Goal: Use online tool/utility: Use online tool/utility

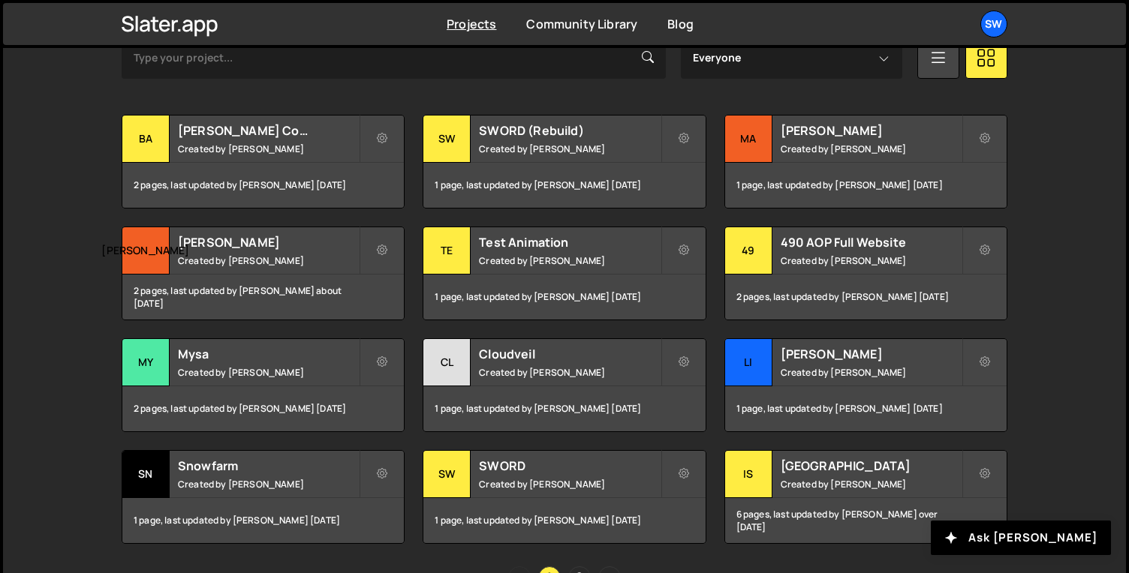
scroll to position [504, 0]
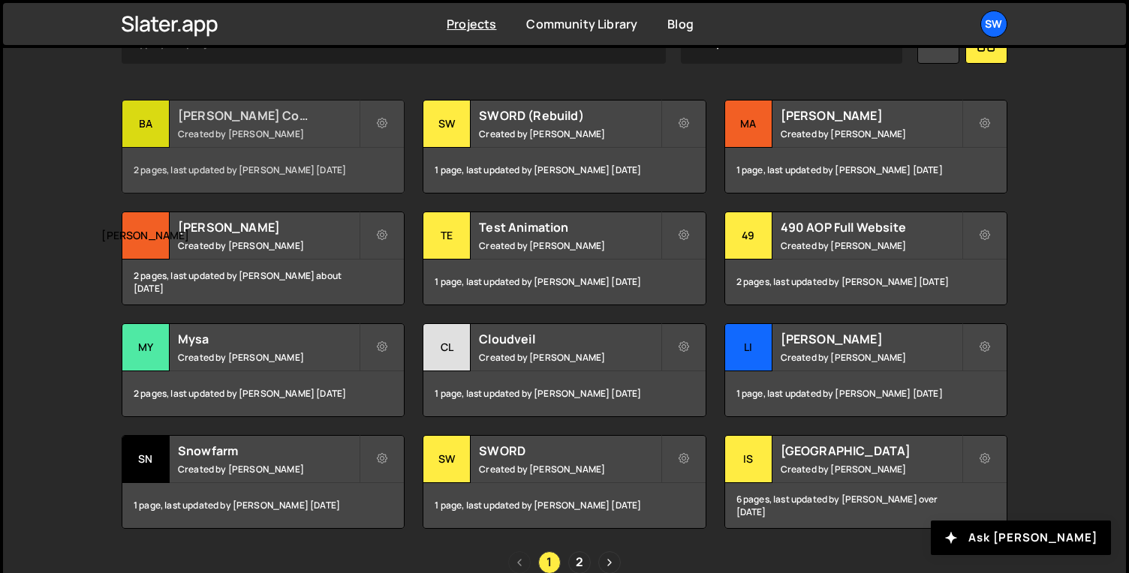
click at [272, 113] on h2 "[PERSON_NAME] Code Refresh" at bounding box center [268, 115] width 181 height 17
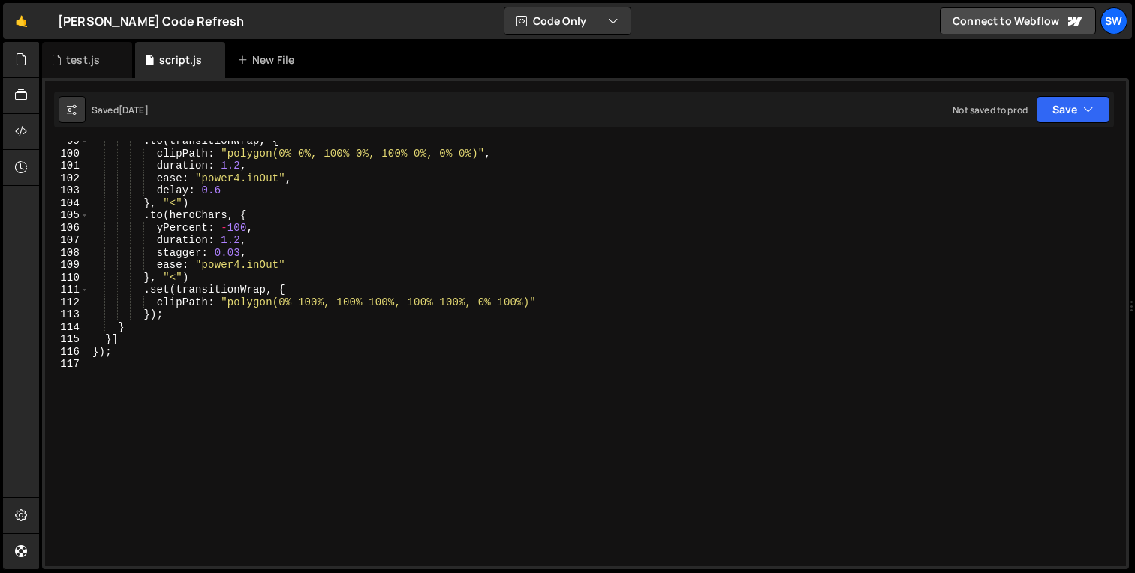
scroll to position [1230, 0]
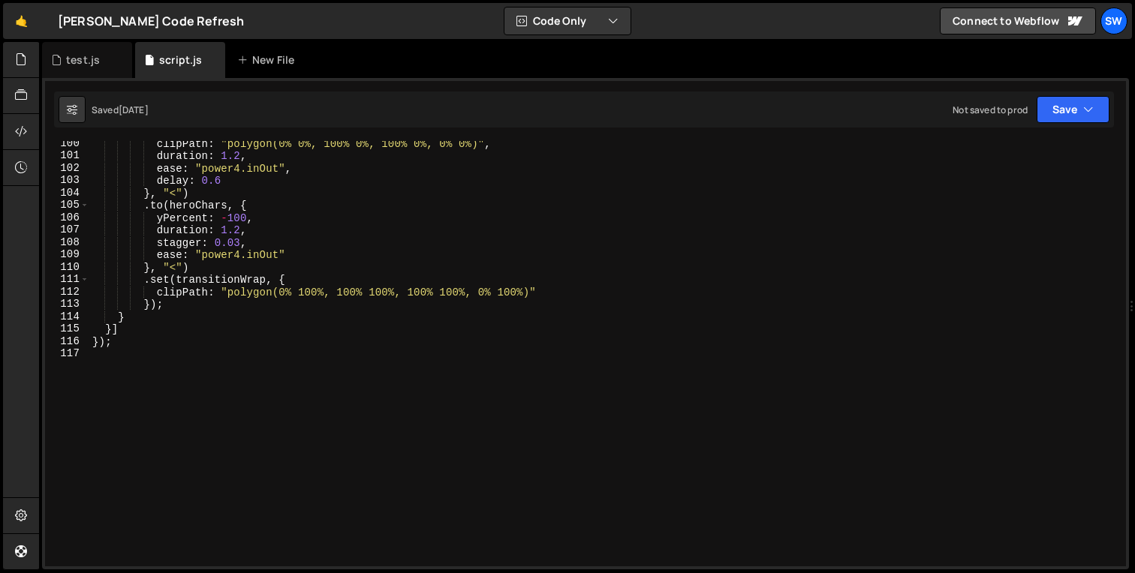
click at [287, 405] on div "clipPath : "polygon(0% 0%, 100% 0%, 100% 0%, 0% 0%)" , duration : 1.2 , ease : …" at bounding box center [604, 362] width 1031 height 450
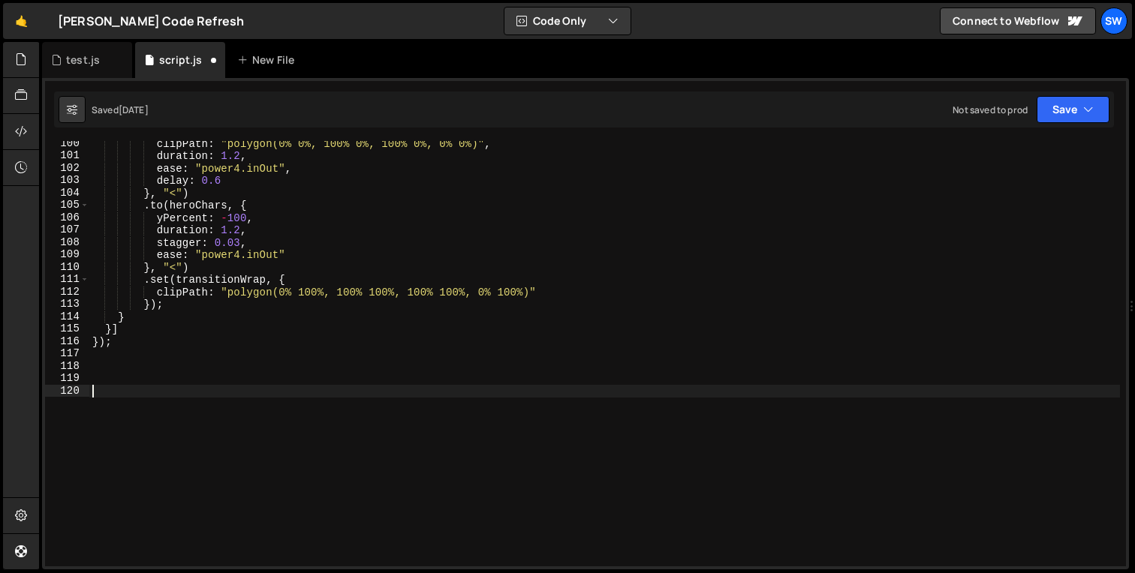
paste textarea "});"
type textarea "});"
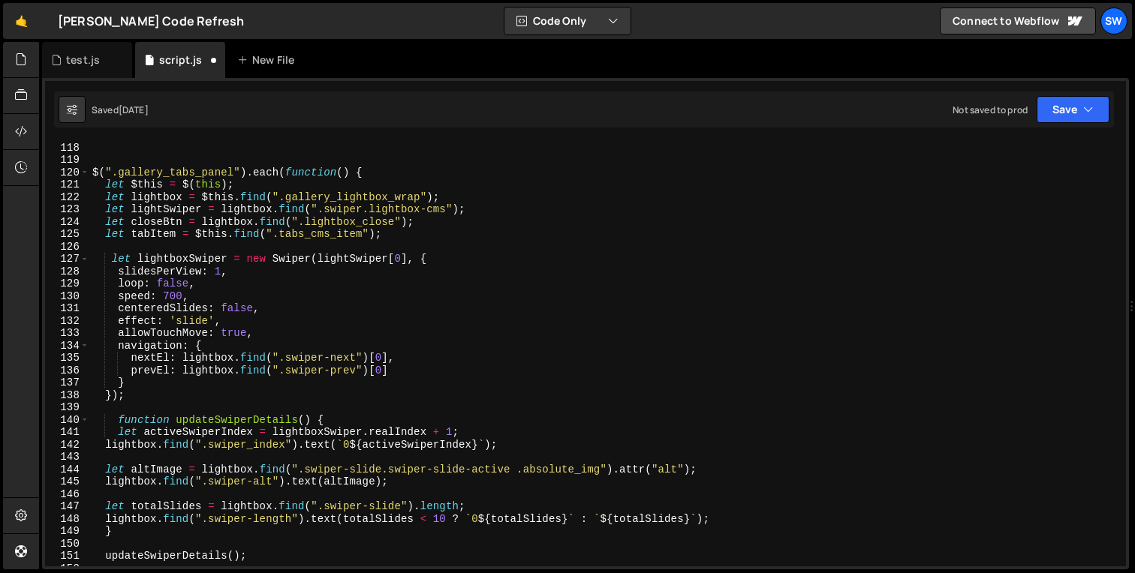
scroll to position [1323, 0]
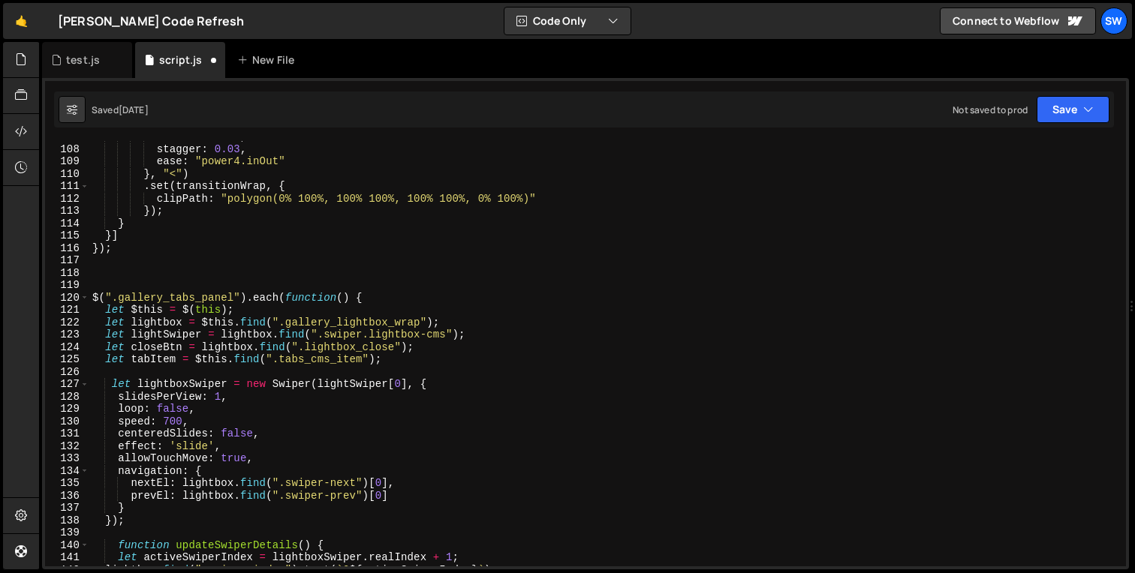
click at [156, 277] on div "duration : 1.2 , stagger : 0.03 , ease : "power4.inOut" } , "<" ) . set ( trans…" at bounding box center [604, 356] width 1031 height 450
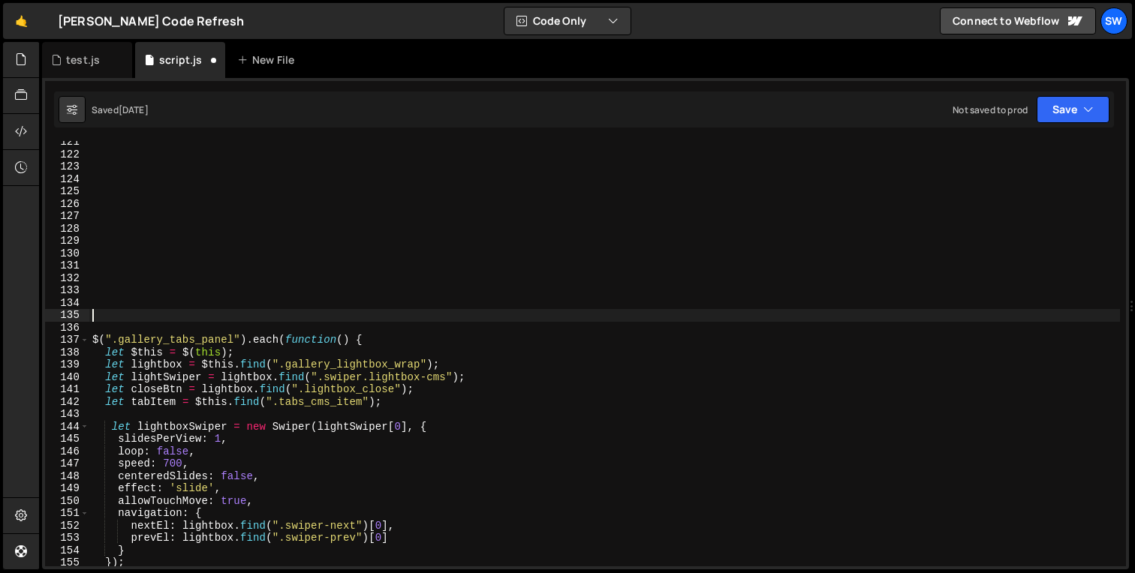
scroll to position [1528, 0]
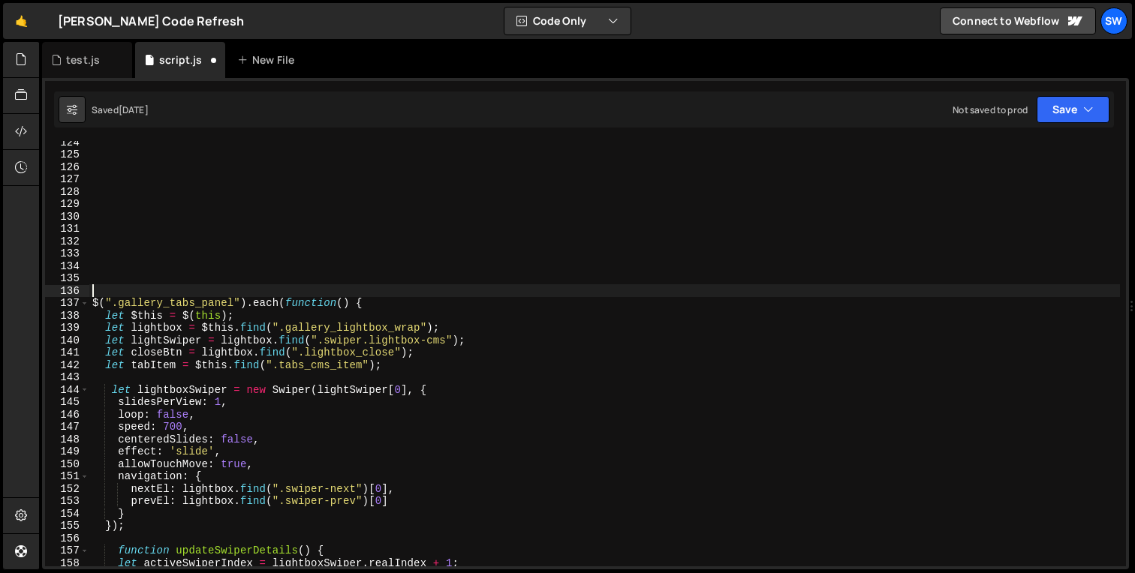
click at [402, 293] on div "$ ( ".gallery_tabs_panel" ) . each ( function ( ) { let $this = $ ( this ) ; le…" at bounding box center [604, 361] width 1031 height 450
click at [381, 304] on div "$ ( ".gallery_tabs_panel" ) . each ( function ( ) { let $this = $ ( this ) ; le…" at bounding box center [604, 361] width 1031 height 450
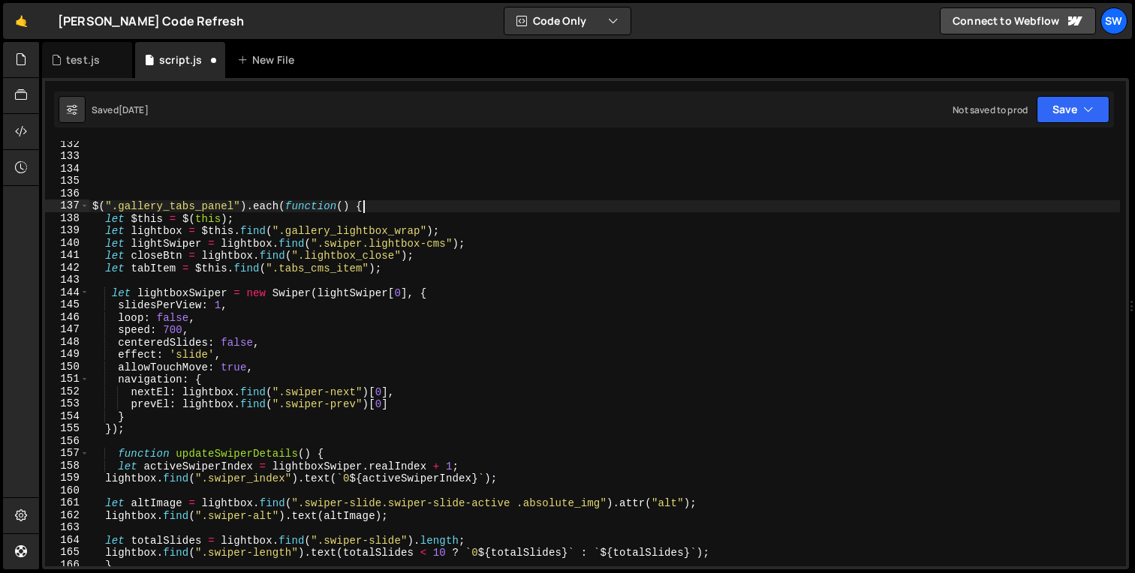
scroll to position [1621, 0]
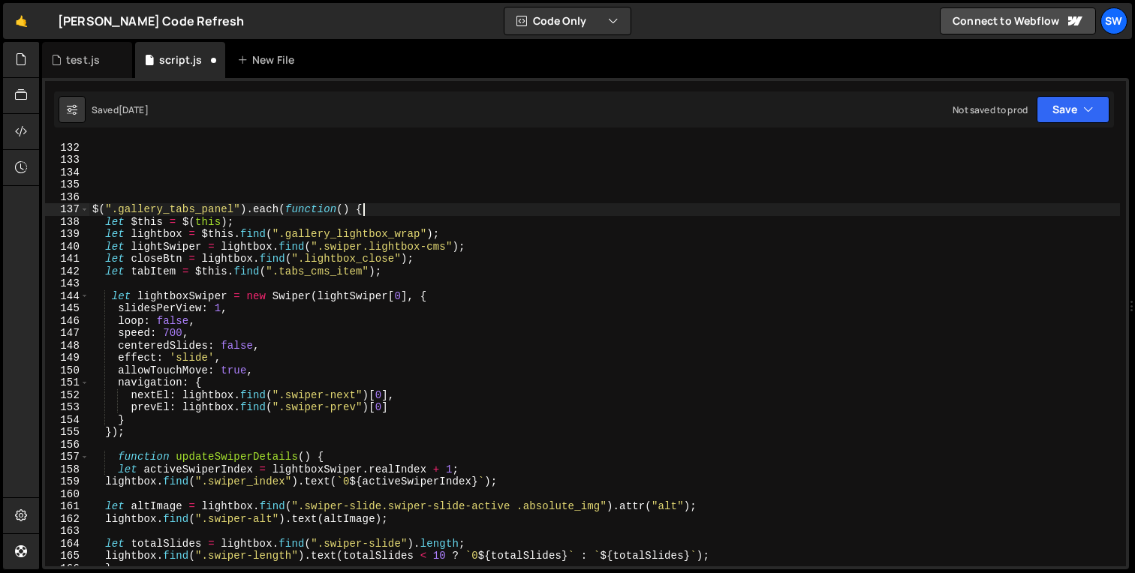
type textarea "$(".gallery_tabs_panel").each(function() {"
click at [206, 203] on div "$ ( ".gallery_tabs_panel" ) . each ( function ( ) { let $this = $ ( this ) ; le…" at bounding box center [604, 354] width 1031 height 450
click at [226, 202] on div "$ ( ".gallery_tabs_panel" ) . each ( function ( ) { let $this = $ ( this ) ; le…" at bounding box center [604, 354] width 1031 height 450
click at [235, 206] on div "$ ( ".gallery_tabs_panel" ) . each ( function ( ) { let $this = $ ( this ) ; le…" at bounding box center [604, 354] width 1031 height 450
paste textarea "gallery_tabs_content"
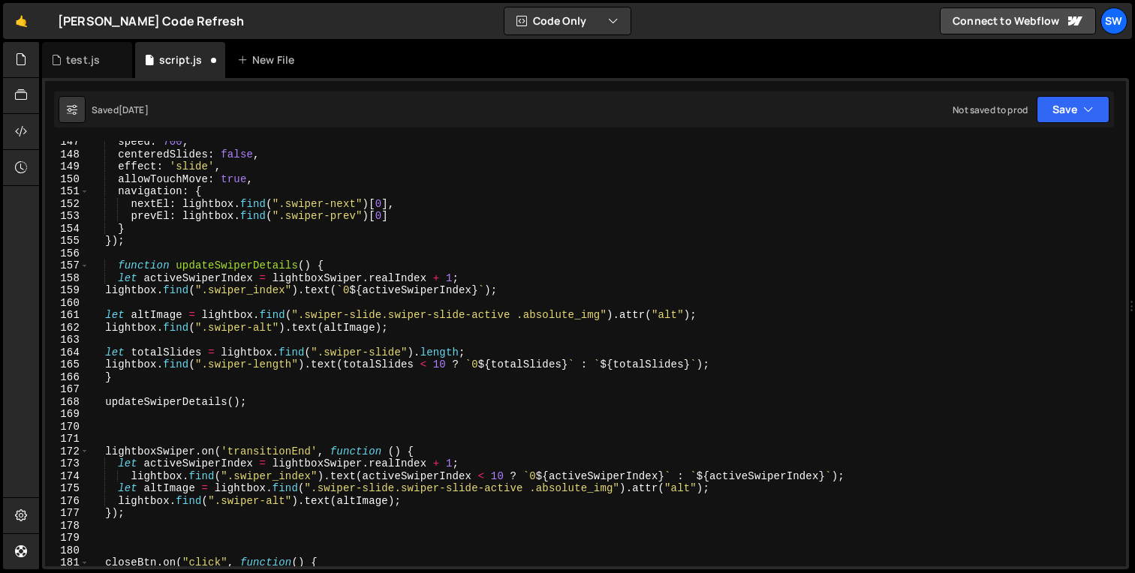
scroll to position [1816, 0]
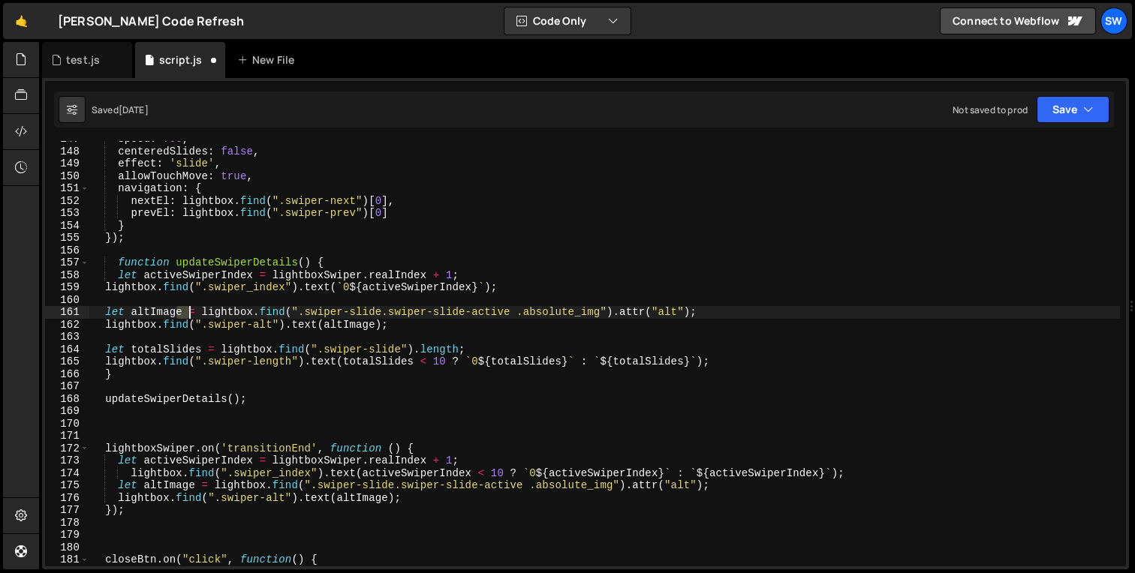
drag, startPoint x: 184, startPoint y: 315, endPoint x: 317, endPoint y: 320, distance: 133.7
click at [317, 320] on div "speed : 700 , centeredSlides : false , effect : 'slide' , allowTouchMove : true…" at bounding box center [604, 358] width 1031 height 450
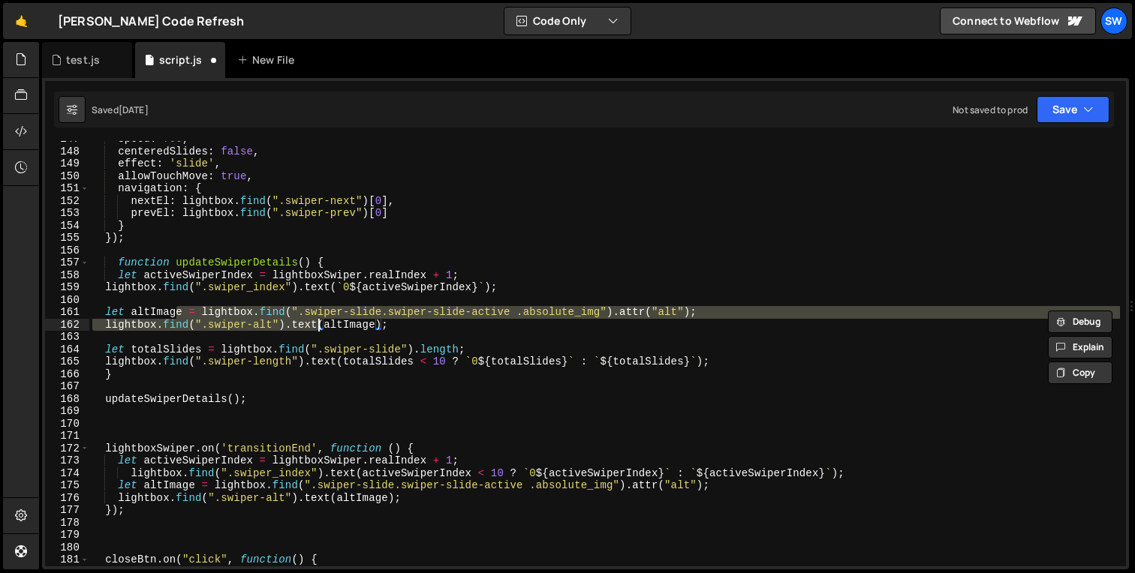
click at [317, 320] on div "speed : 700 , centeredSlides : false , effect : 'slide' , allowTouchMove : true…" at bounding box center [604, 354] width 1031 height 426
type textarea "lightbox.find(".swiper-alt").text(altImage);"
